Goal: Task Accomplishment & Management: Manage account settings

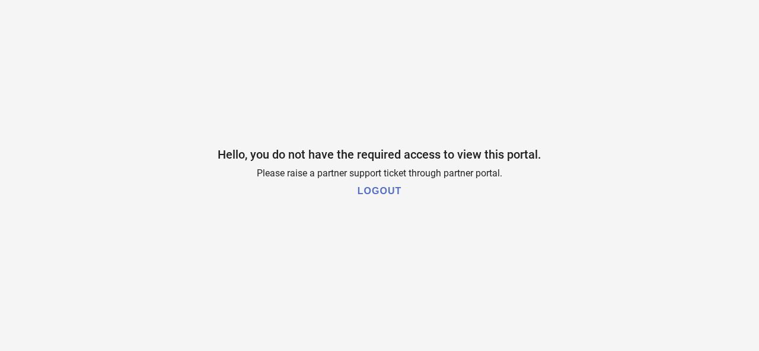
click at [379, 194] on h1 "LOGOUT" at bounding box center [379, 191] width 44 height 11
